Goal: Navigation & Orientation: Go to known website

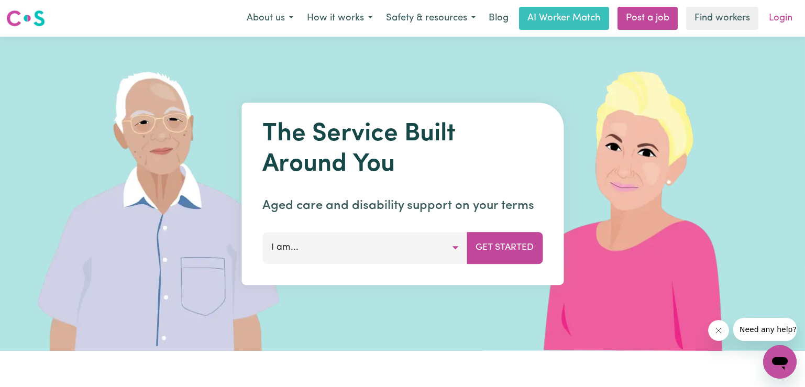
click at [773, 15] on link "Login" at bounding box center [781, 18] width 36 height 23
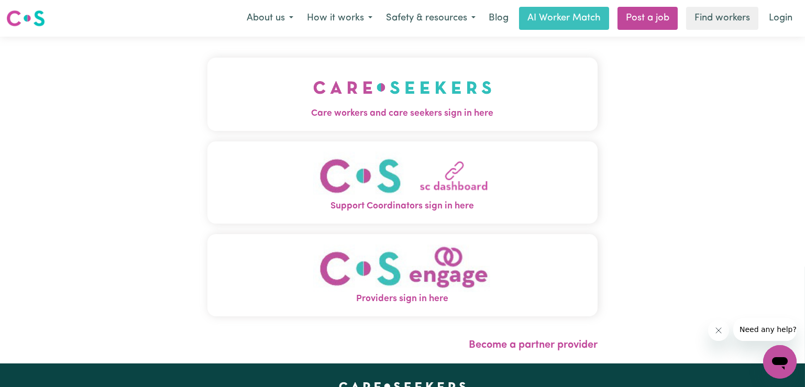
click at [261, 114] on span "Care workers and care seekers sign in here" at bounding box center [403, 114] width 390 height 14
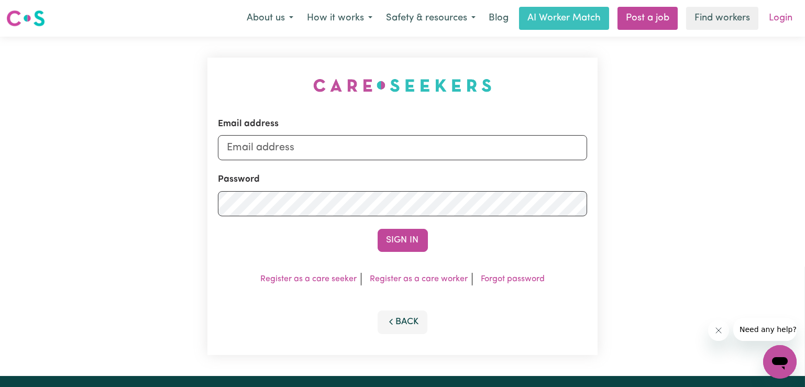
click at [782, 18] on link "Login" at bounding box center [781, 18] width 36 height 23
click at [15, 16] on img at bounding box center [25, 18] width 39 height 19
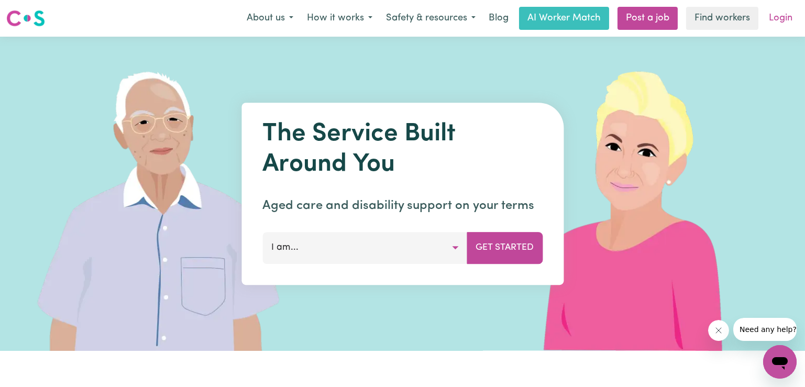
click at [790, 14] on link "Login" at bounding box center [781, 18] width 36 height 23
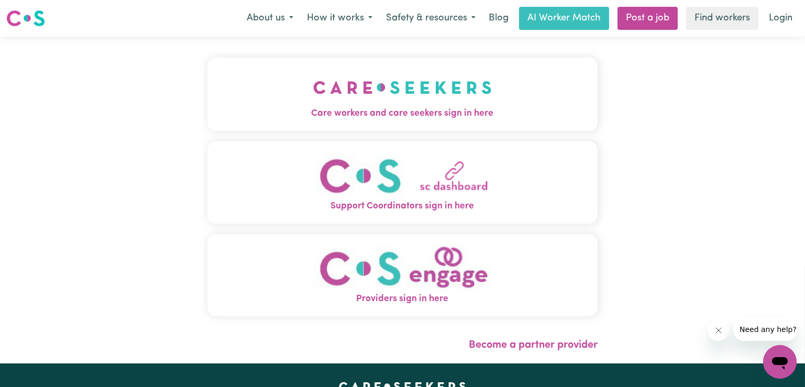
click at [381, 256] on img "Providers sign in here" at bounding box center [402, 269] width 179 height 48
